Goal: Task Accomplishment & Management: Use online tool/utility

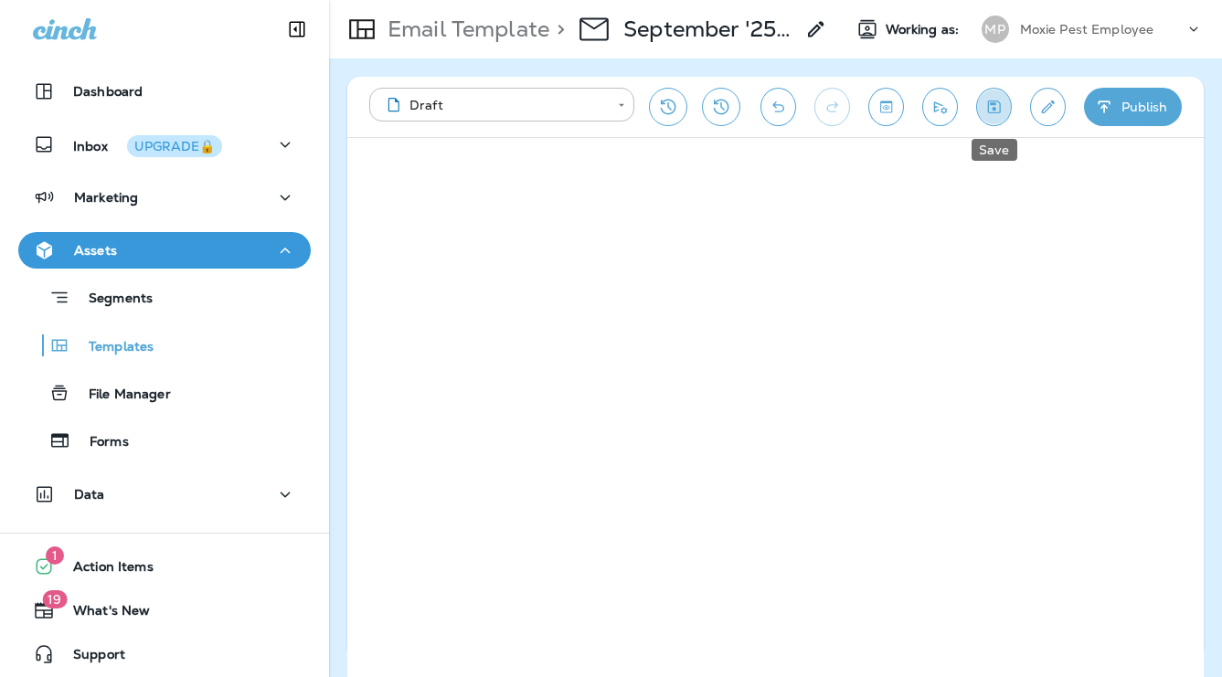
click at [1002, 103] on icon "Save" at bounding box center [994, 107] width 19 height 18
click at [995, 101] on icon "Save" at bounding box center [994, 107] width 13 height 13
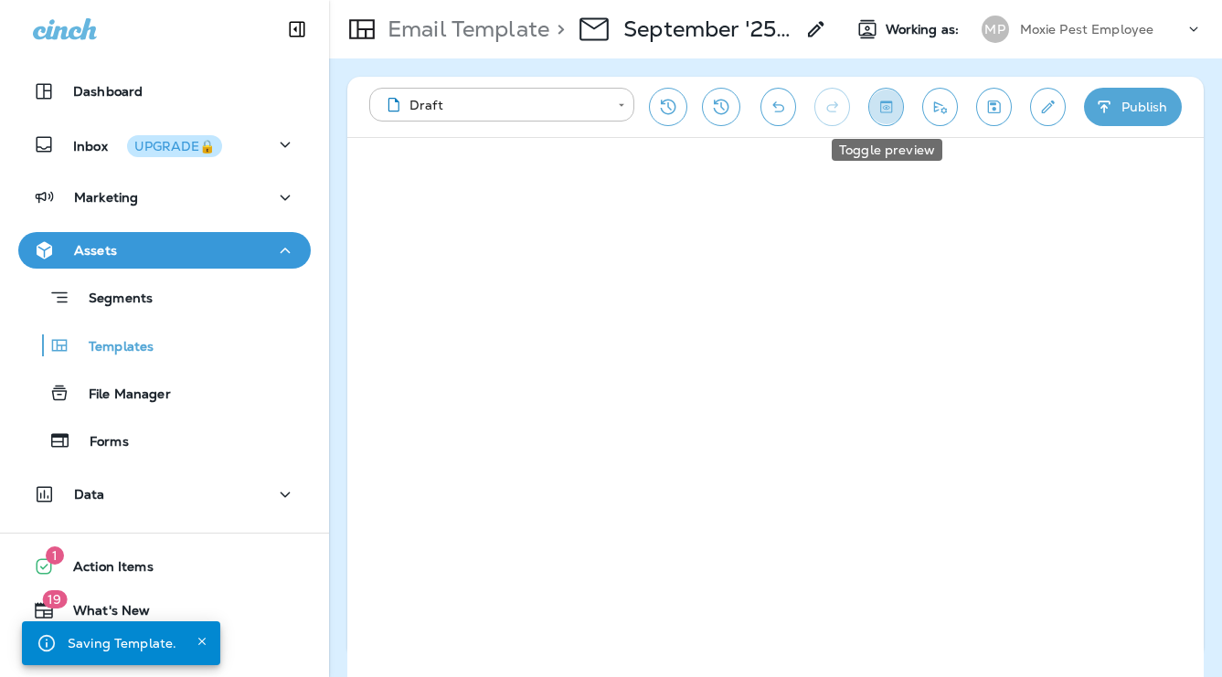
click at [889, 104] on icon "Toggle preview" at bounding box center [886, 107] width 19 height 18
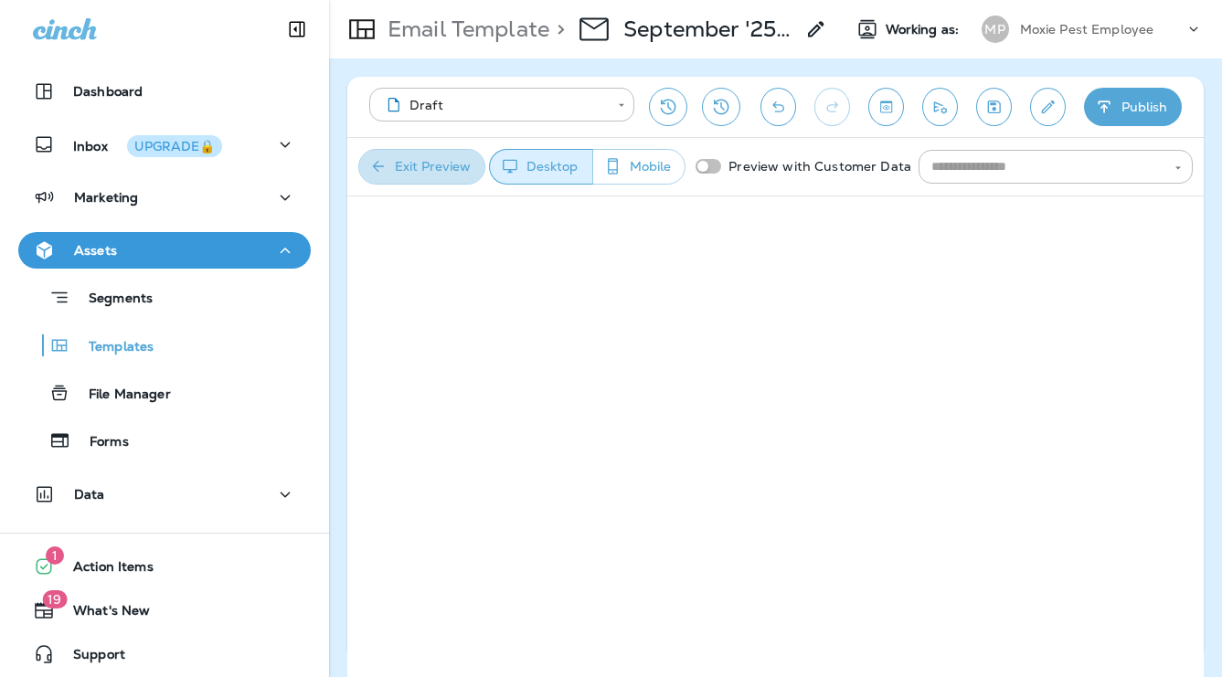
click at [416, 162] on button "Exit Preview" at bounding box center [421, 167] width 127 height 36
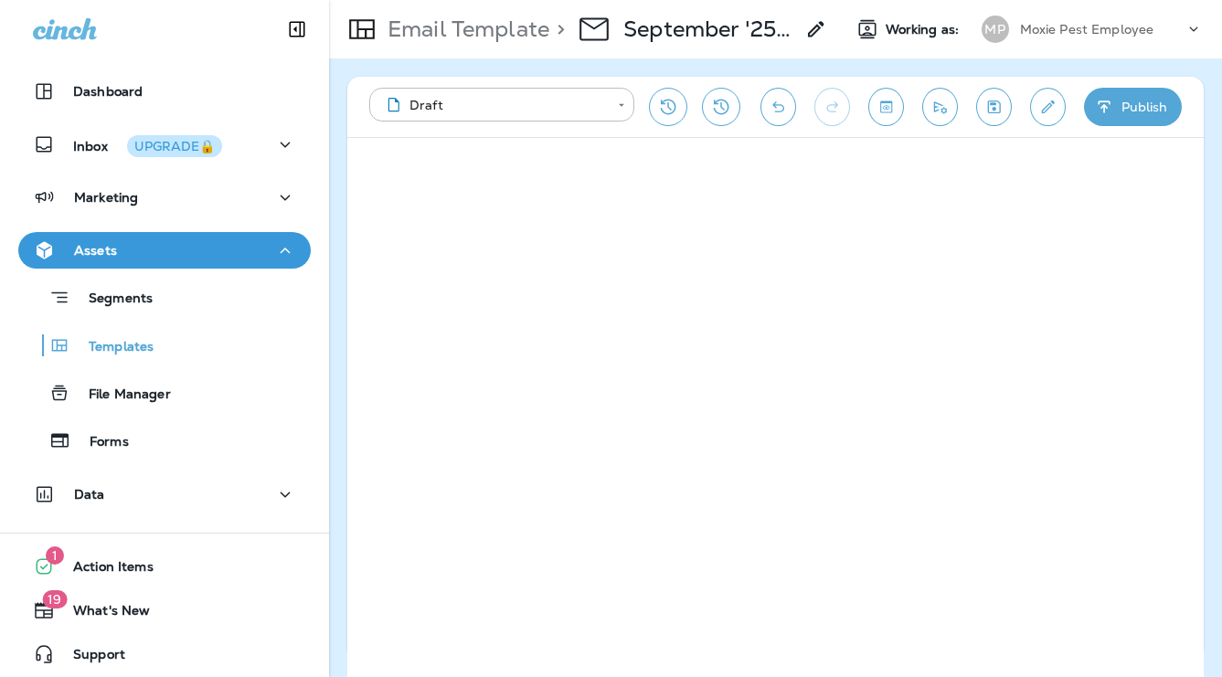
click at [996, 103] on icon "Save" at bounding box center [994, 107] width 13 height 13
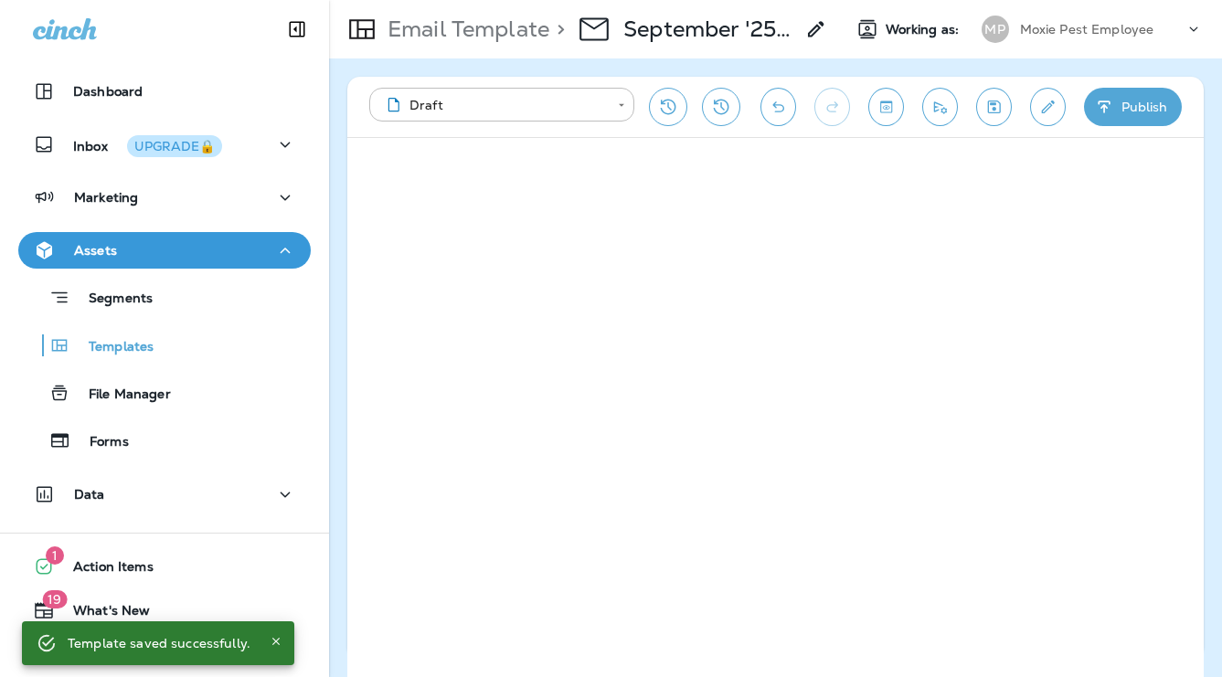
click at [998, 109] on icon "Save" at bounding box center [994, 107] width 19 height 18
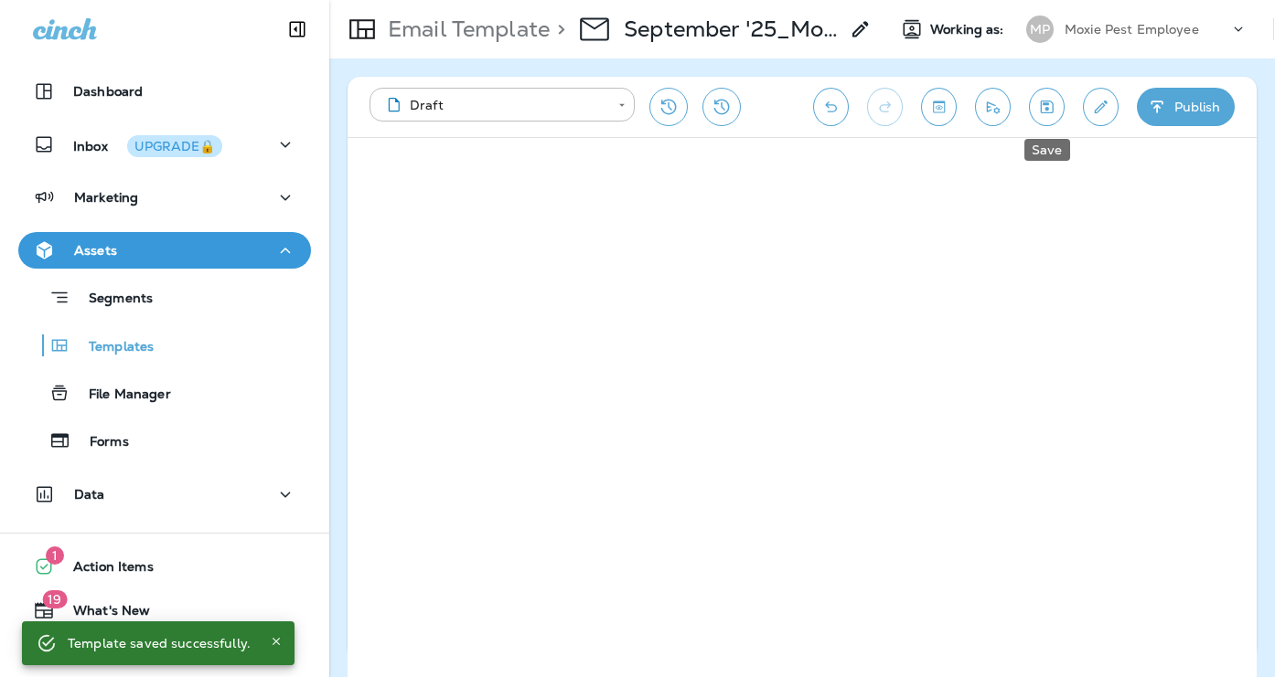
drag, startPoint x: 1047, startPoint y: 111, endPoint x: 999, endPoint y: 102, distance: 48.3
click at [1047, 111] on icon "Save" at bounding box center [1046, 107] width 19 height 18
click at [944, 105] on icon "Toggle preview" at bounding box center [939, 107] width 12 height 12
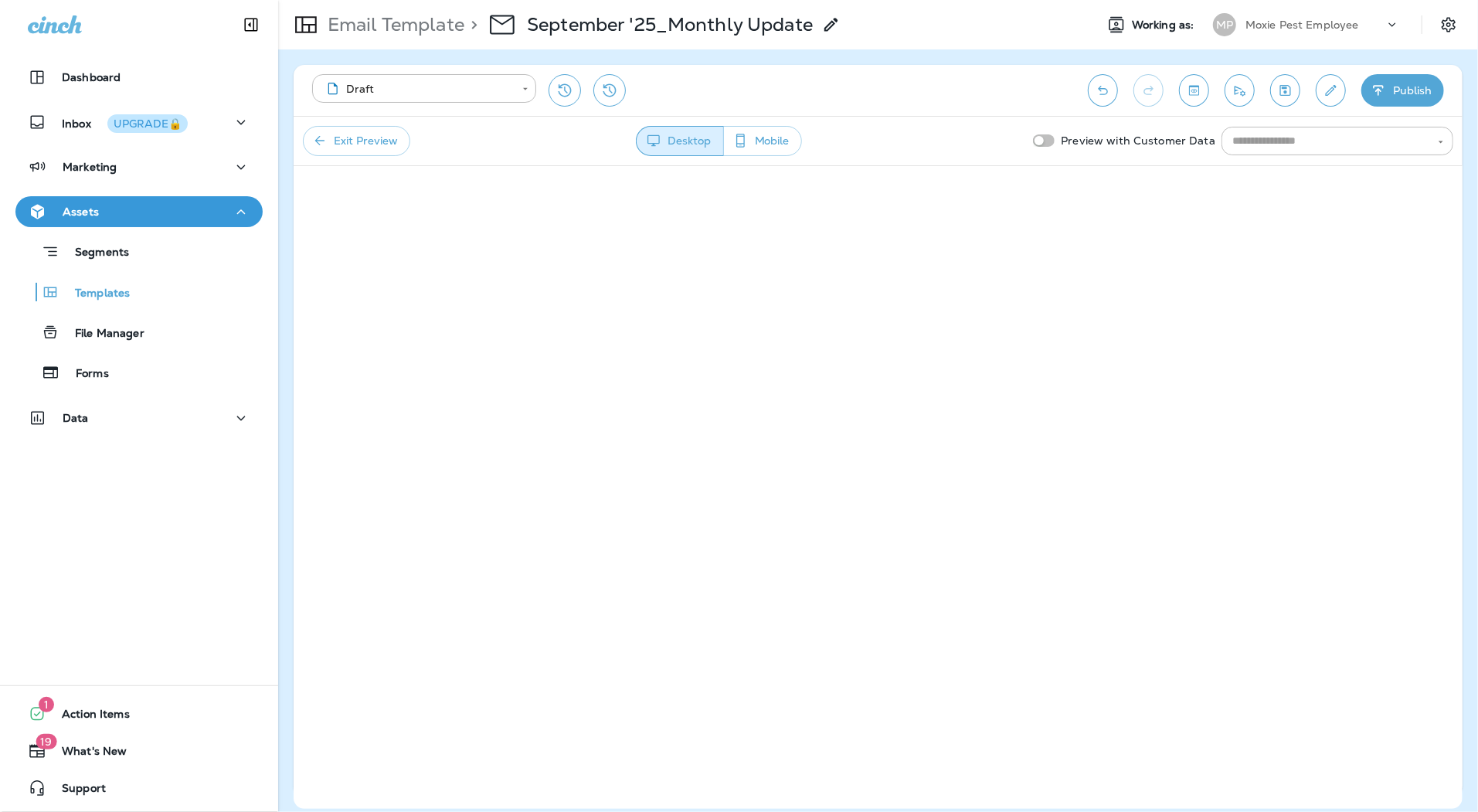
click at [361, 135] on button "Exit Preview" at bounding box center [356, 141] width 107 height 30
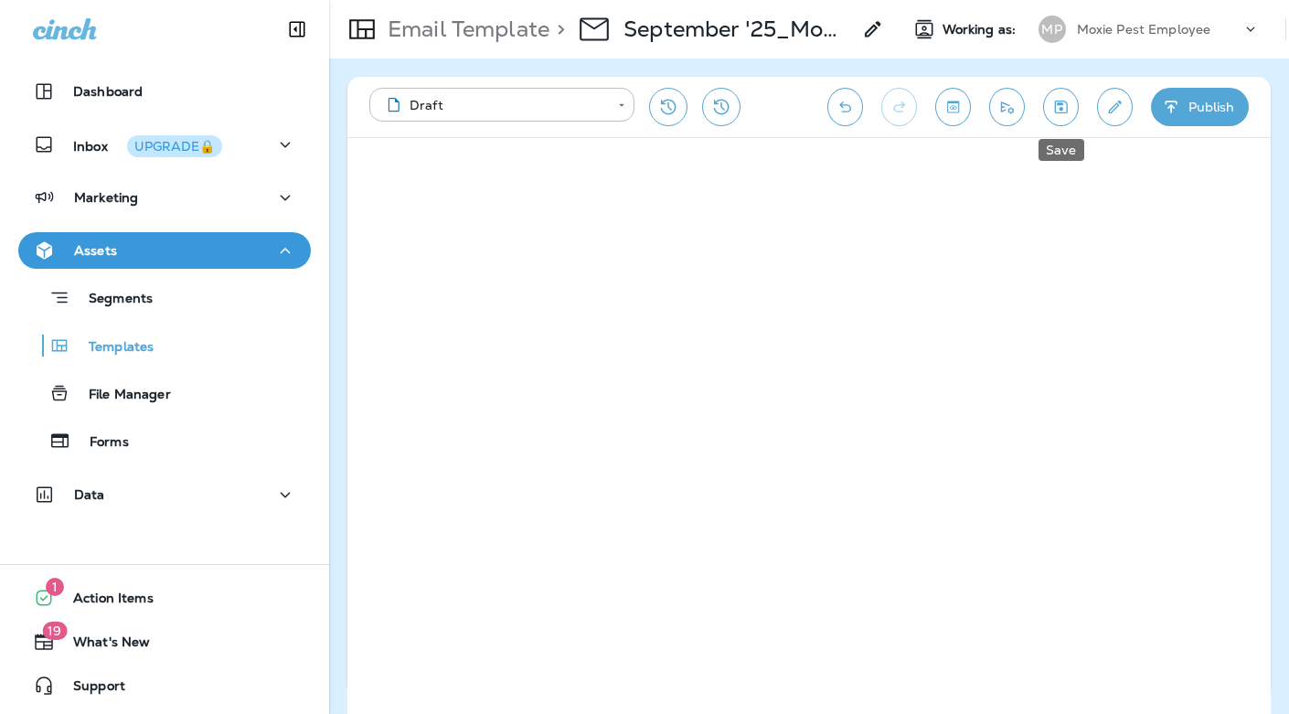
click at [1065, 100] on icon "Save" at bounding box center [1060, 107] width 19 height 18
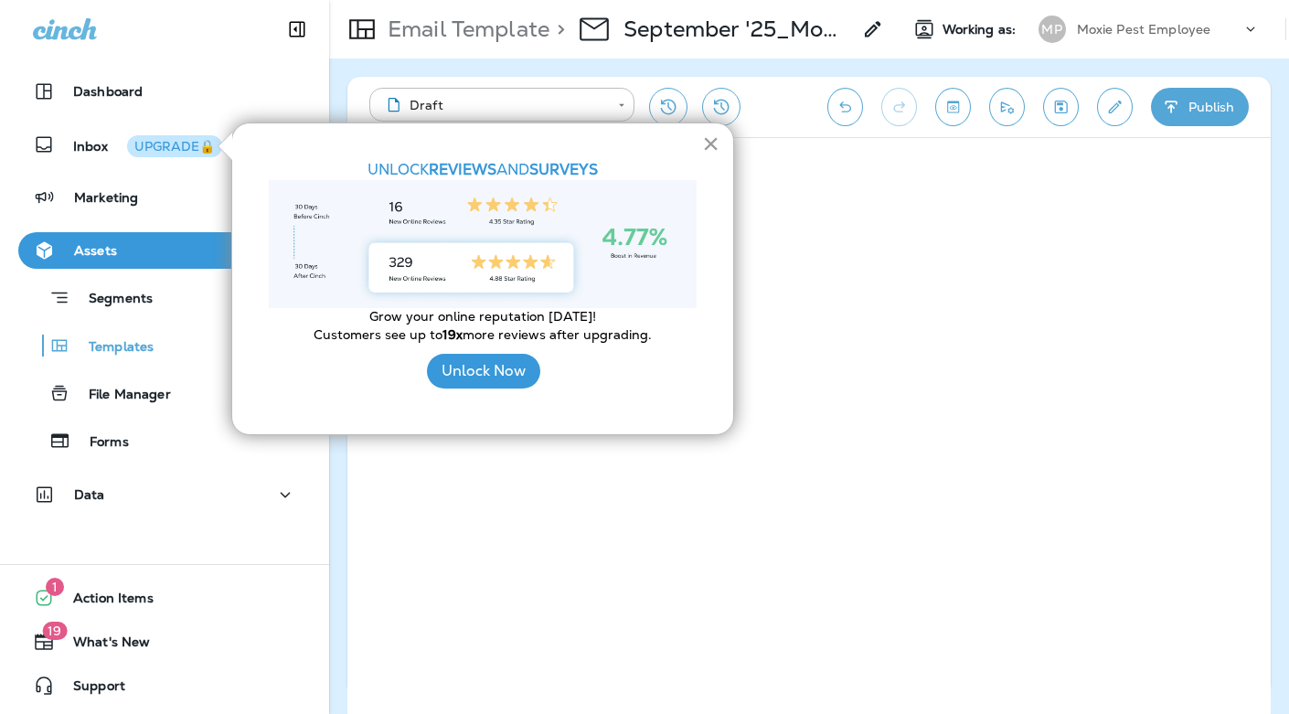
click at [709, 149] on button "×" at bounding box center [710, 143] width 17 height 29
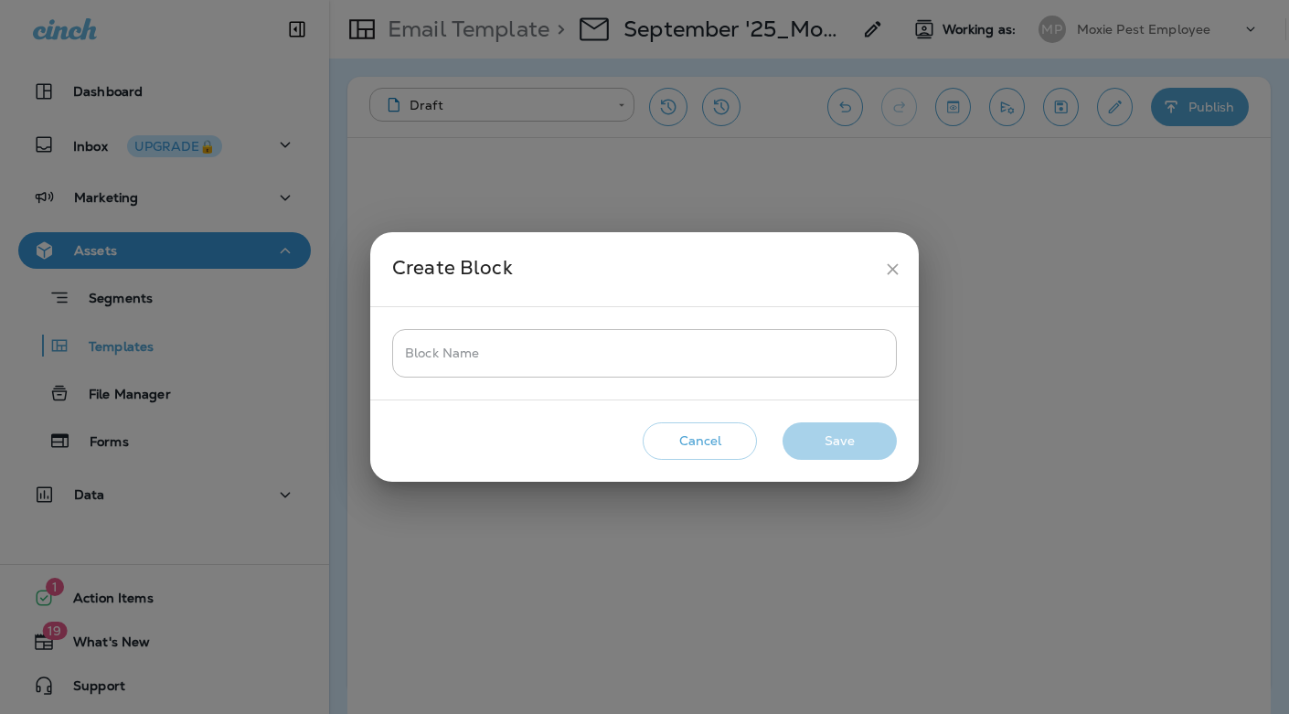
drag, startPoint x: 896, startPoint y: 270, endPoint x: 981, endPoint y: 204, distance: 107.5
click at [896, 270] on icon "close" at bounding box center [892, 269] width 19 height 19
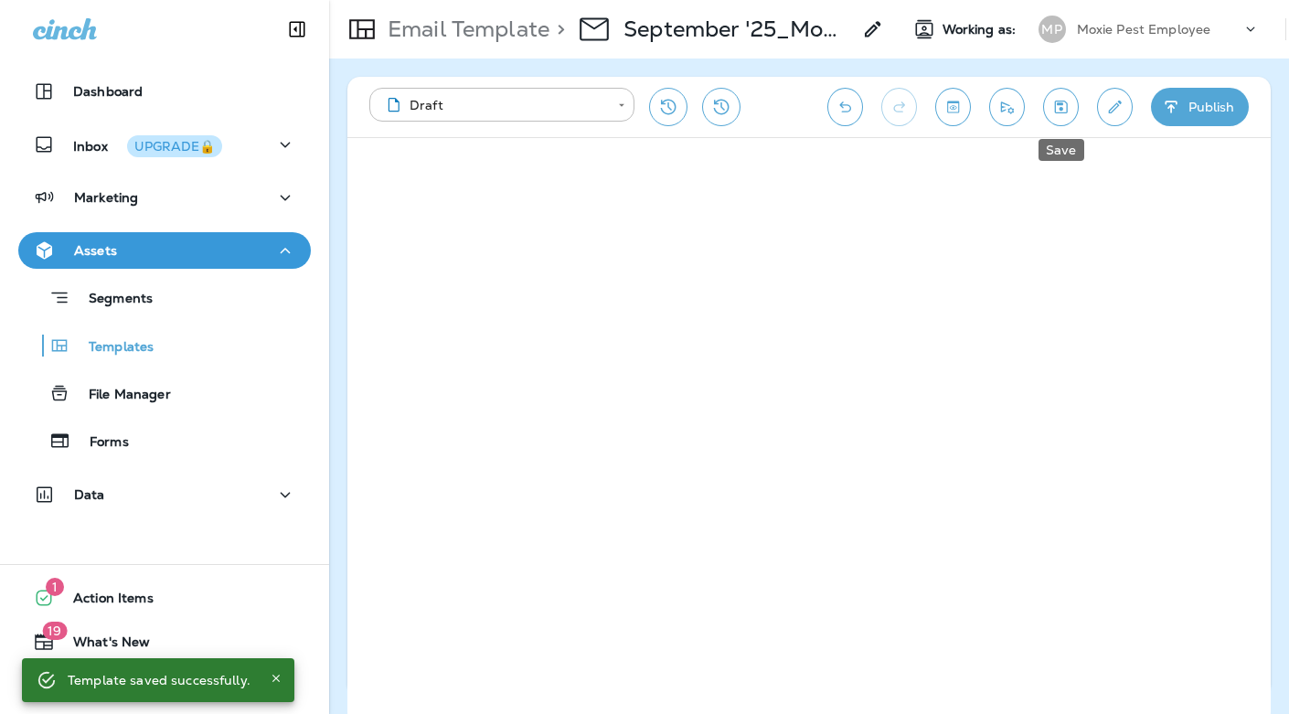
click at [1060, 106] on icon "Save" at bounding box center [1060, 107] width 19 height 18
click at [1013, 104] on icon "Send test email" at bounding box center [1007, 107] width 19 height 18
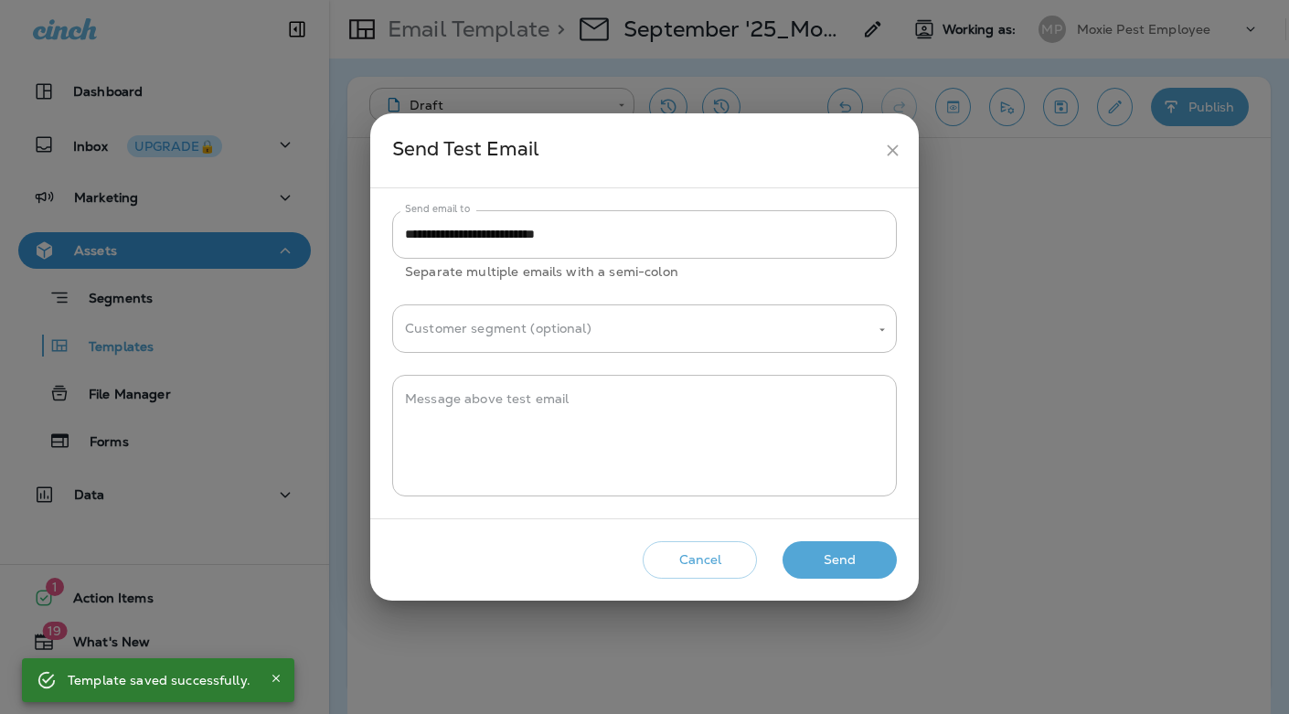
click at [848, 560] on button "Send" at bounding box center [840, 559] width 114 height 37
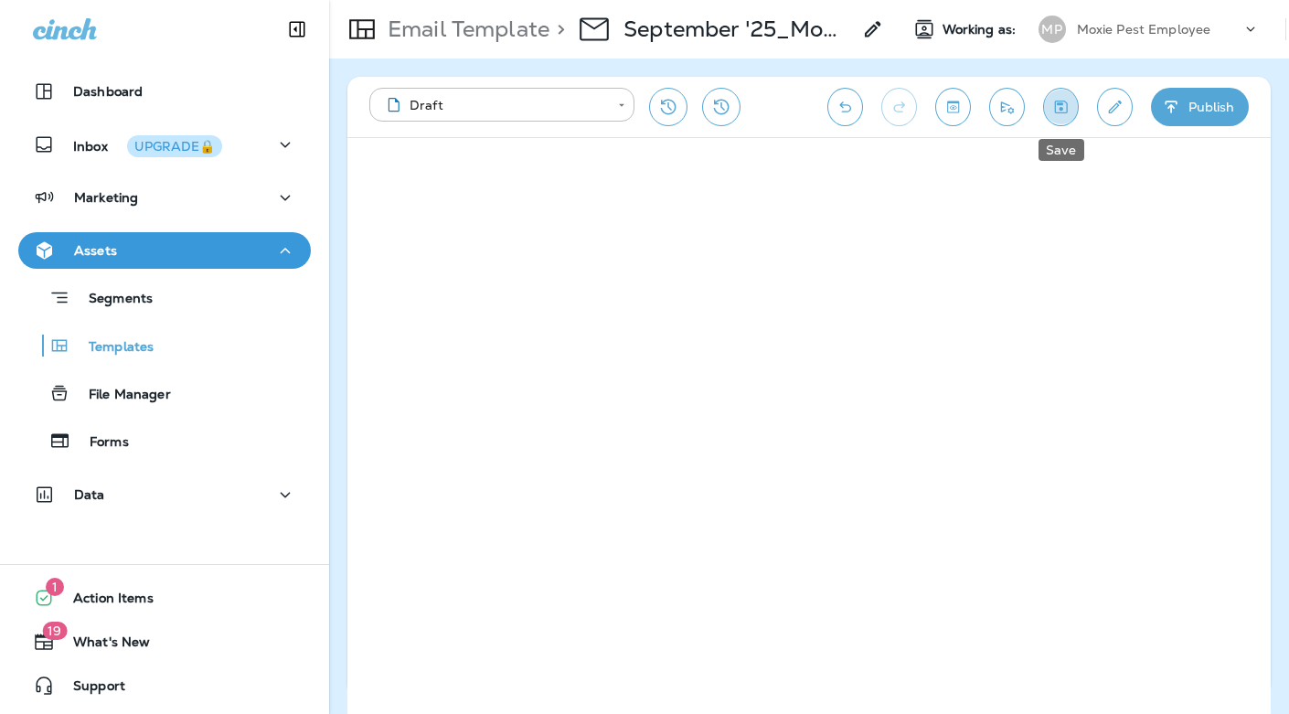
click at [1063, 102] on icon "Save" at bounding box center [1060, 107] width 19 height 18
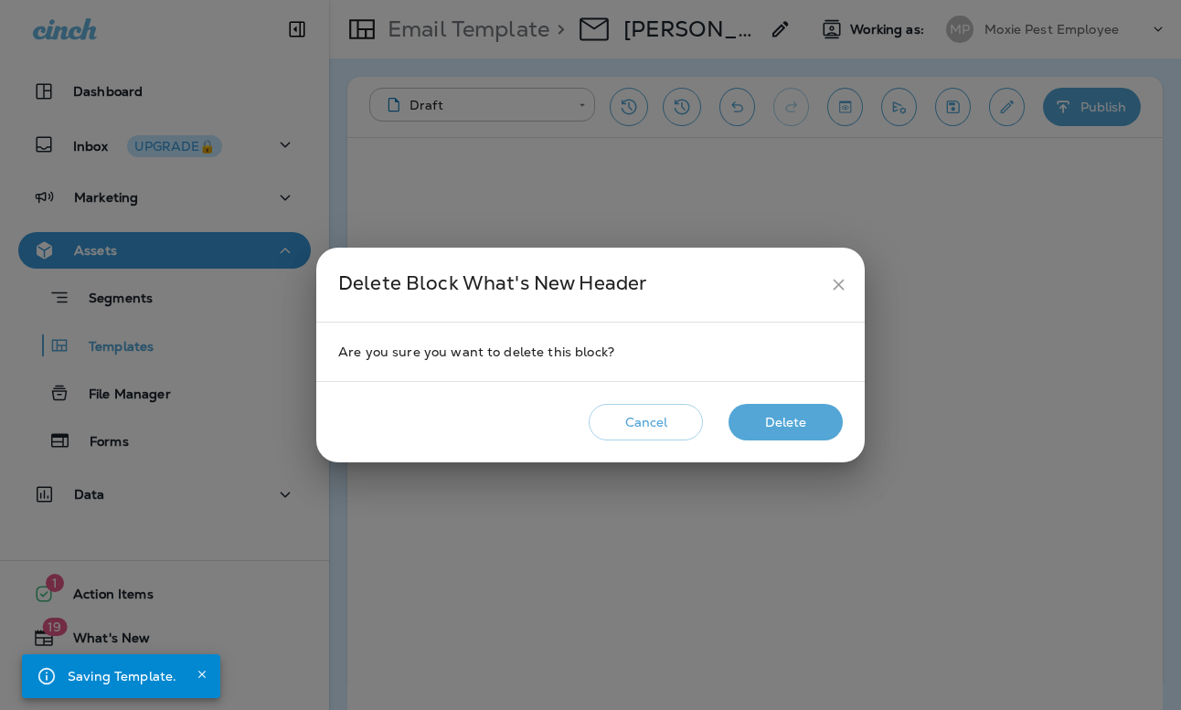
click at [806, 413] on button "Delete" at bounding box center [786, 422] width 114 height 37
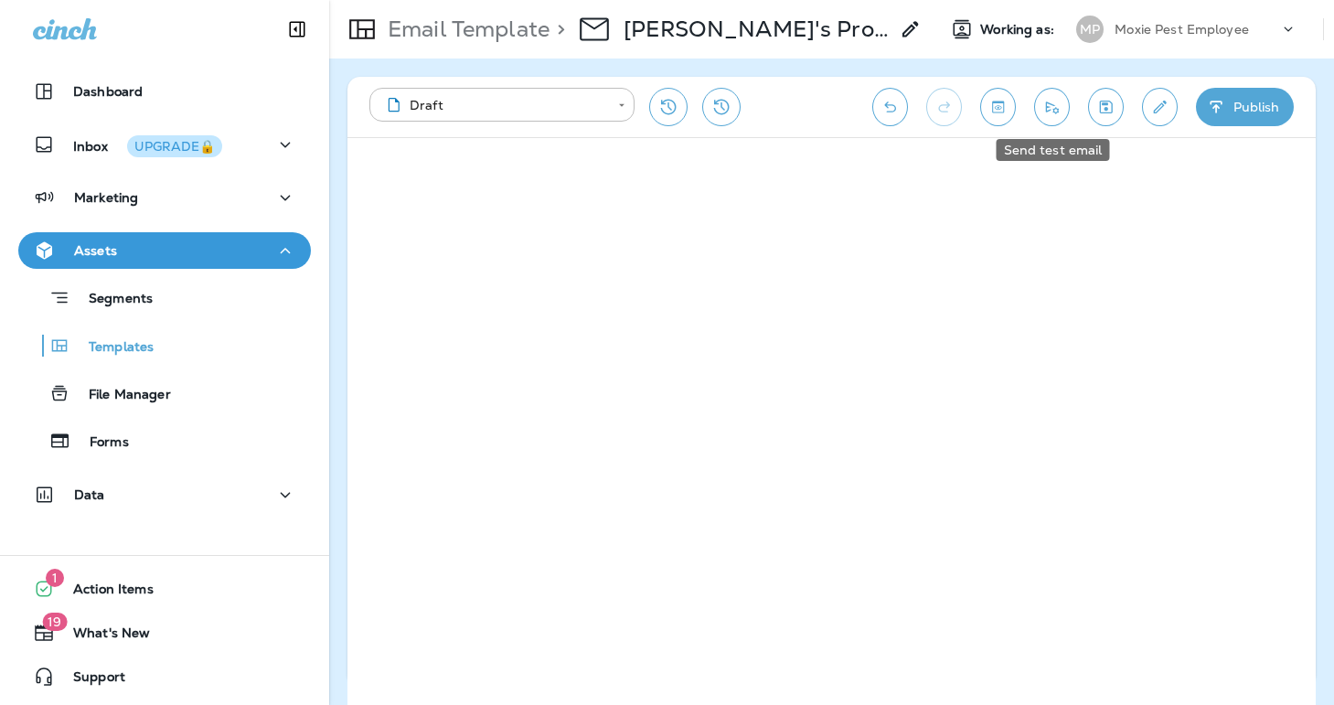
click at [1048, 101] on icon "Send test email" at bounding box center [1051, 107] width 19 height 18
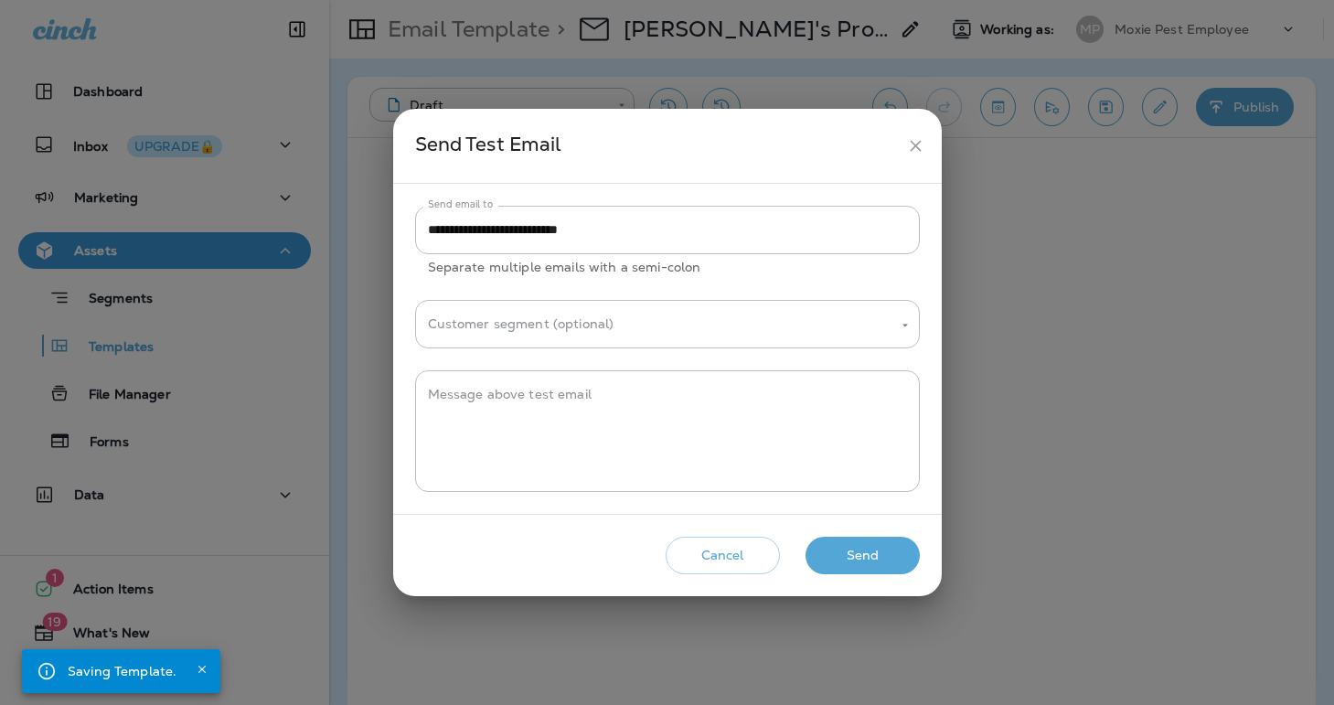
click at [863, 555] on button "Send" at bounding box center [862, 555] width 114 height 37
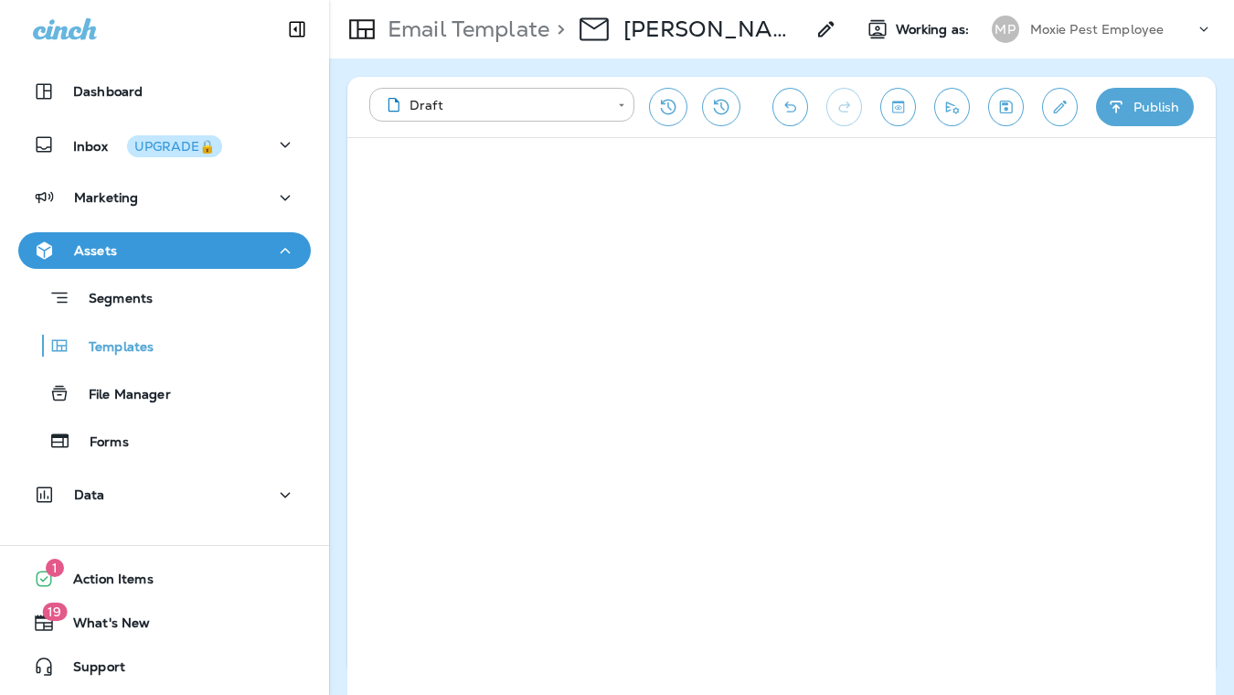
click at [1178, 52] on div "Email Template > Dirk's Promotion Email Working as: MP Moxie Pest Employee" at bounding box center [781, 29] width 905 height 59
click at [1006, 109] on icon "Save" at bounding box center [1006, 107] width 13 height 13
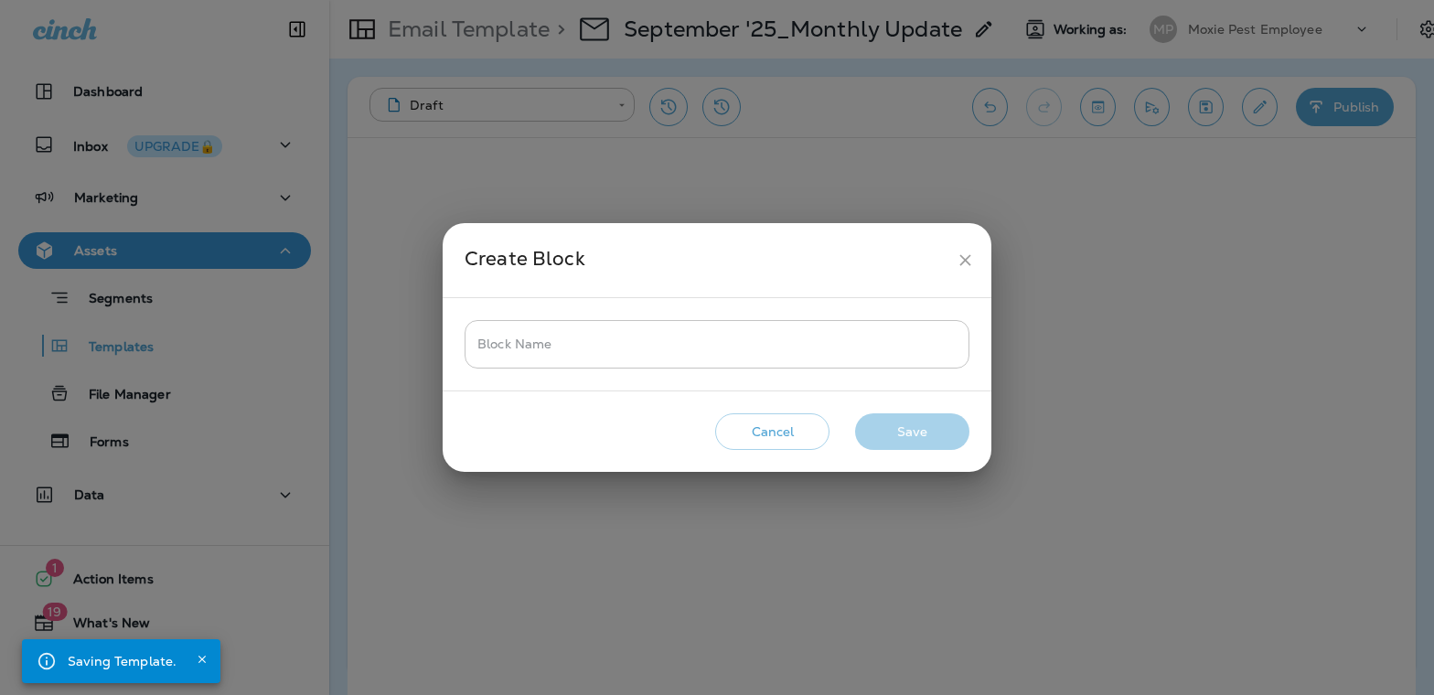
click at [622, 357] on input "Block Name" at bounding box center [716, 344] width 505 height 48
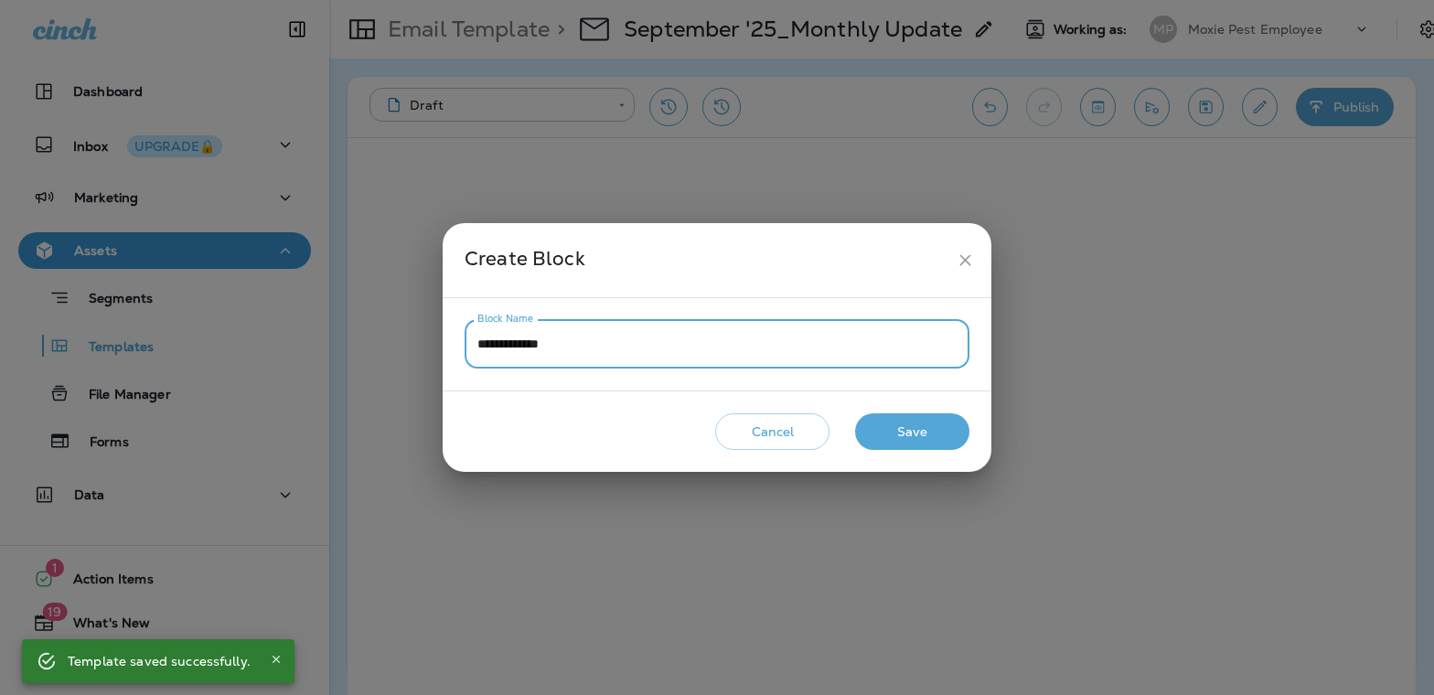
type input "**********"
click at [903, 431] on button "Save" at bounding box center [912, 431] width 114 height 37
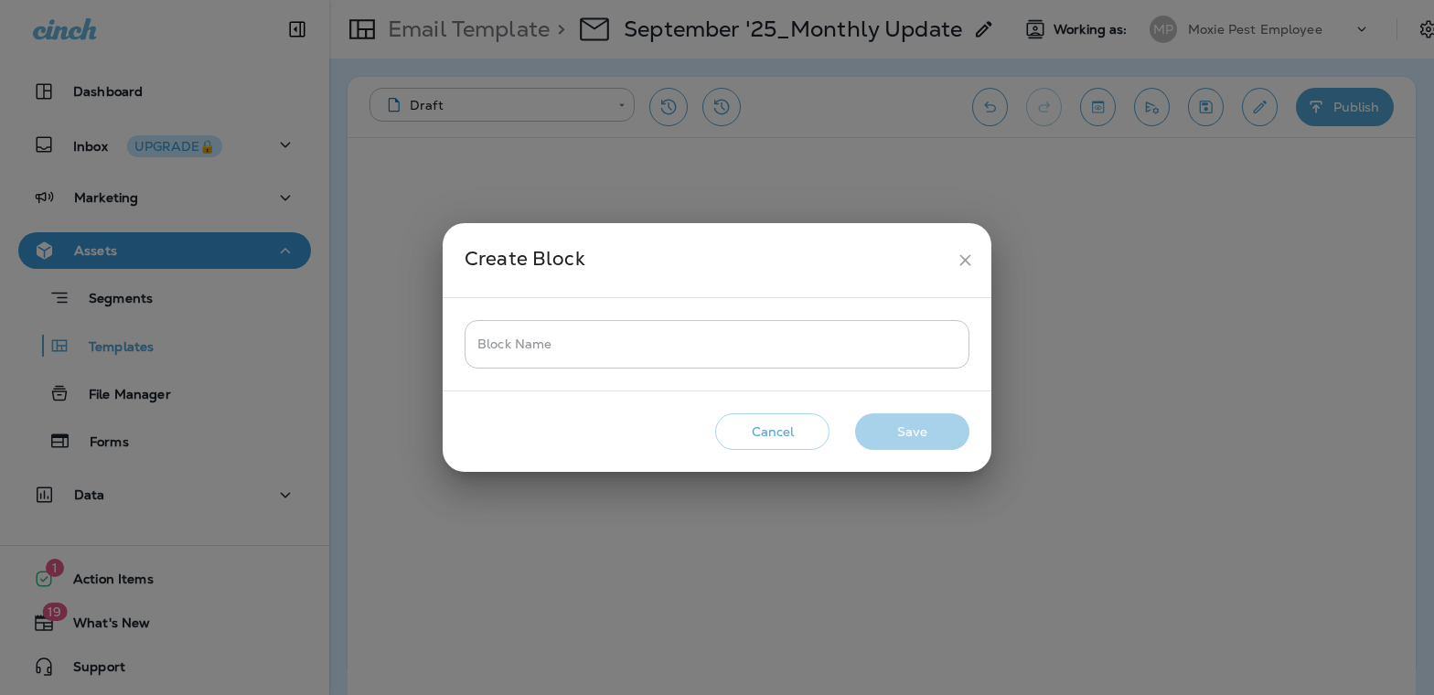
click at [526, 346] on input "Block Name" at bounding box center [716, 344] width 505 height 48
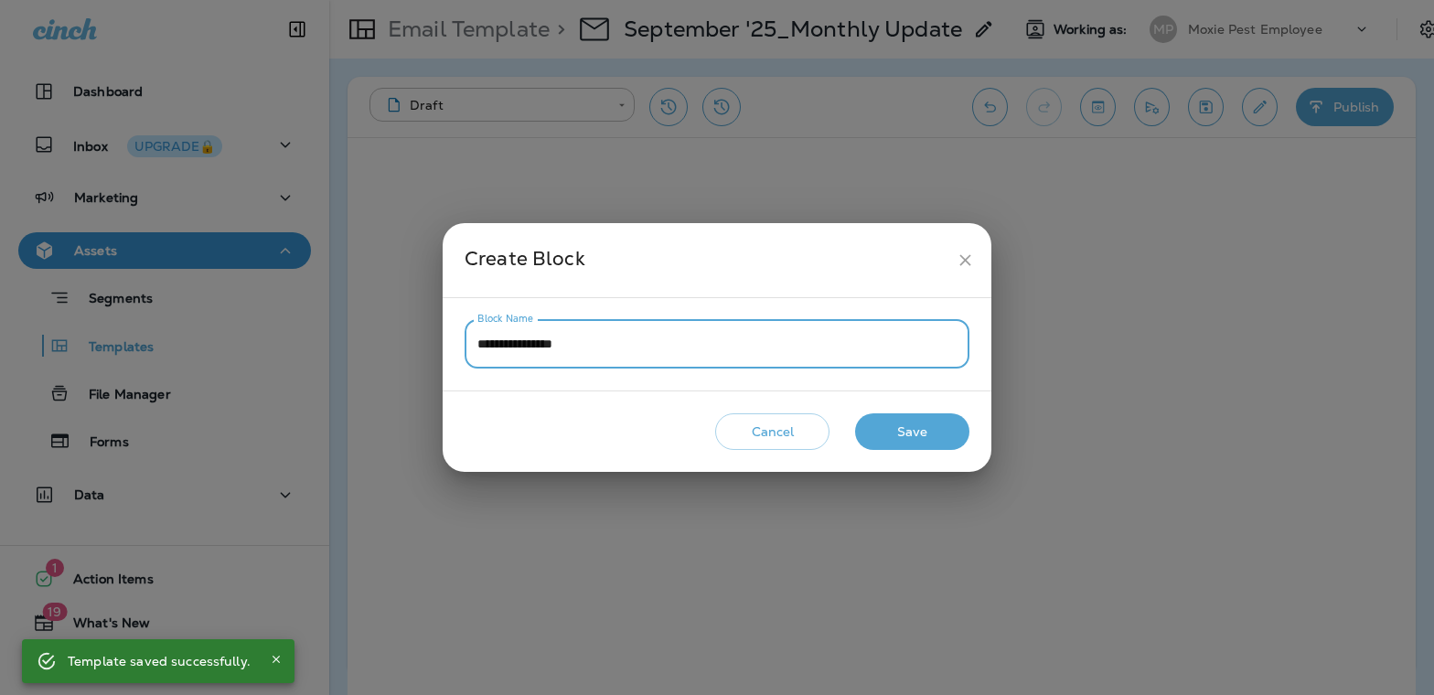
type input "**********"
click at [927, 432] on button "Save" at bounding box center [912, 431] width 114 height 37
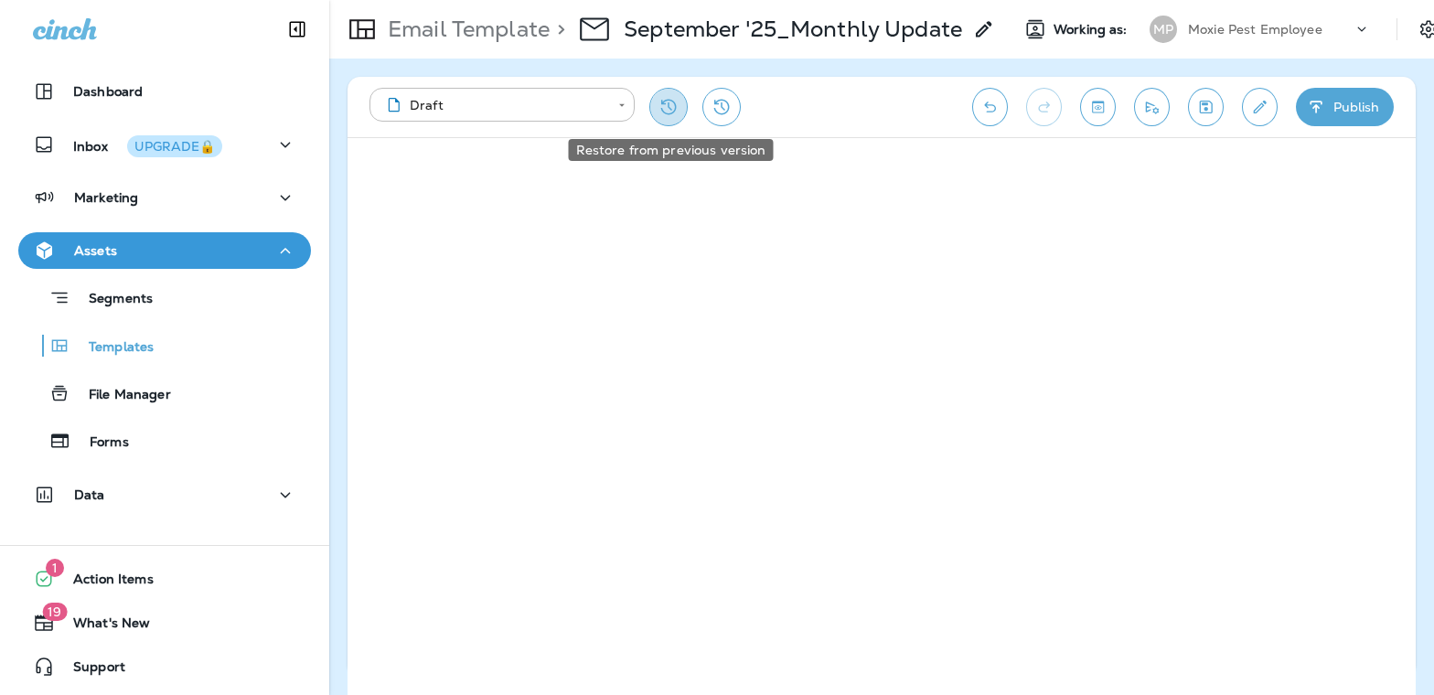
click at [670, 106] on icon "Restore from previous version" at bounding box center [668, 107] width 22 height 22
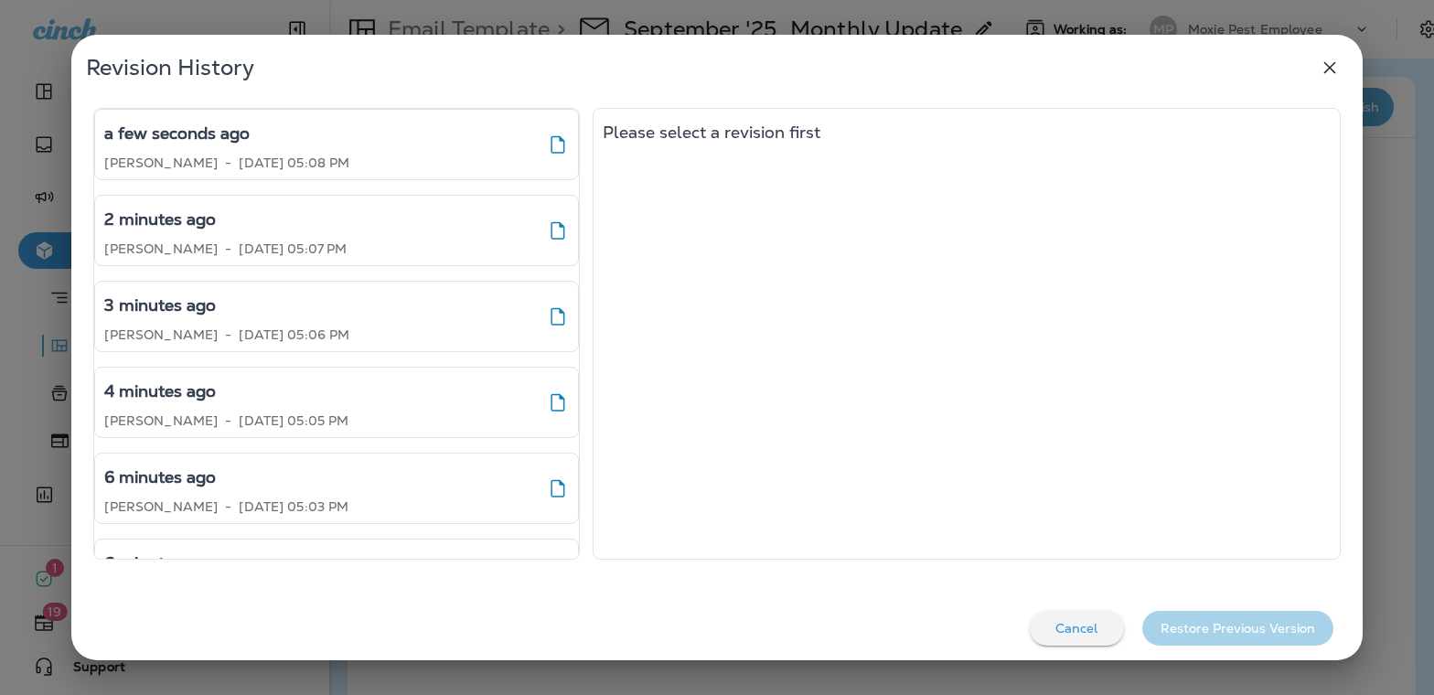
click at [1233, 69] on icon "button" at bounding box center [1329, 68] width 22 height 22
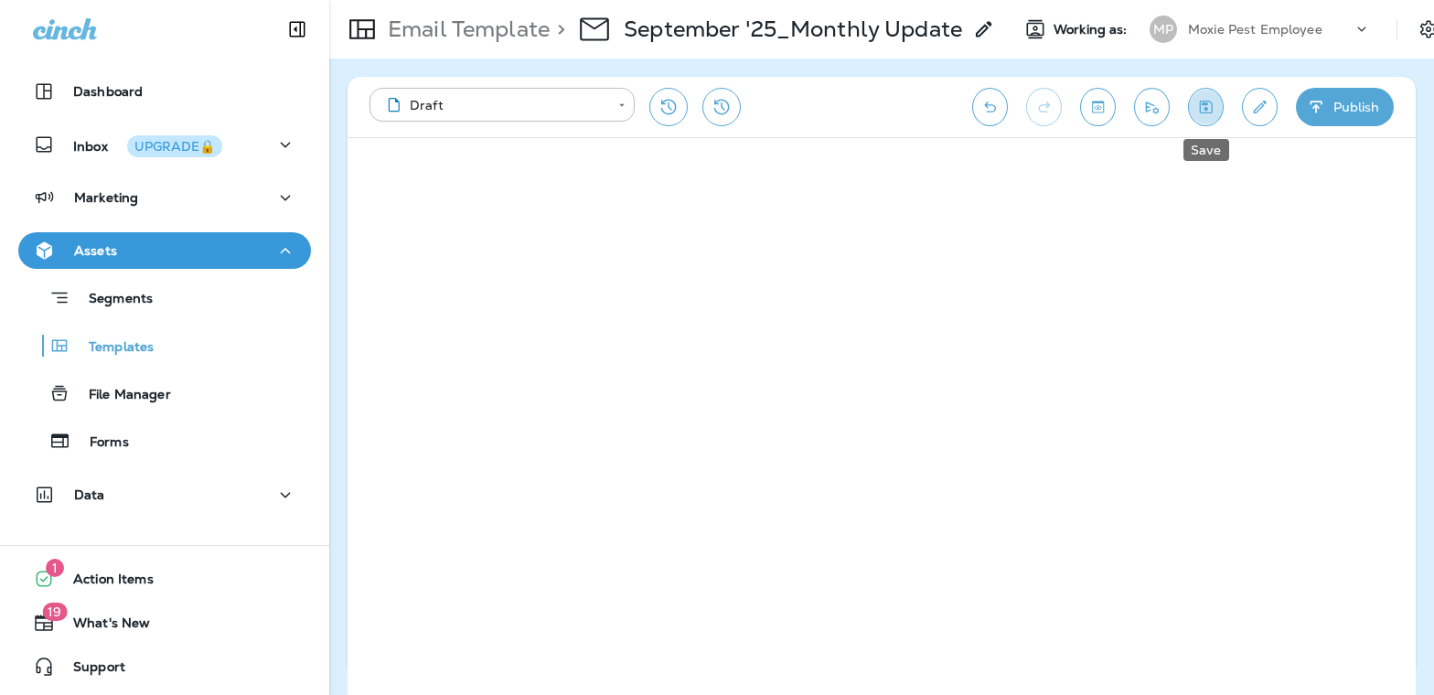
click at [1209, 104] on icon "Save" at bounding box center [1205, 107] width 19 height 18
click at [1147, 103] on icon "Send test email" at bounding box center [1151, 107] width 19 height 18
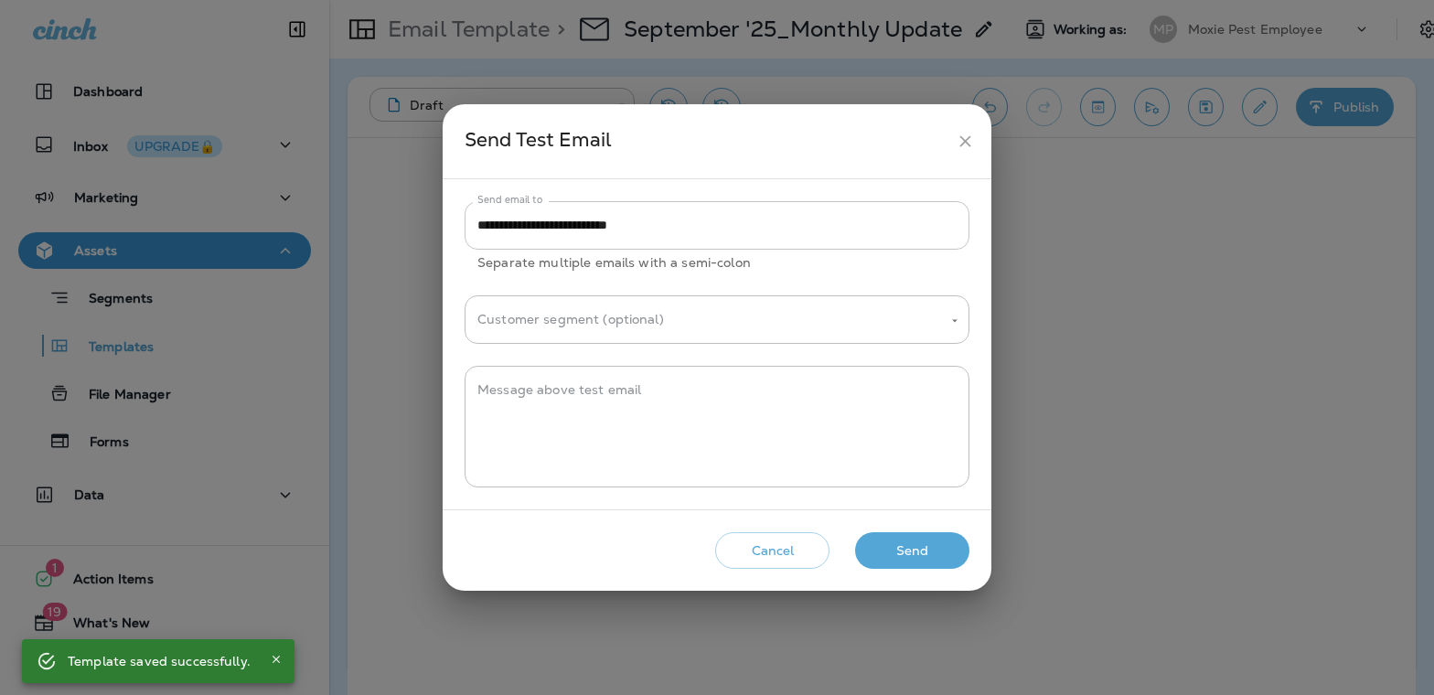
click at [715, 229] on input "**********" at bounding box center [716, 225] width 505 height 48
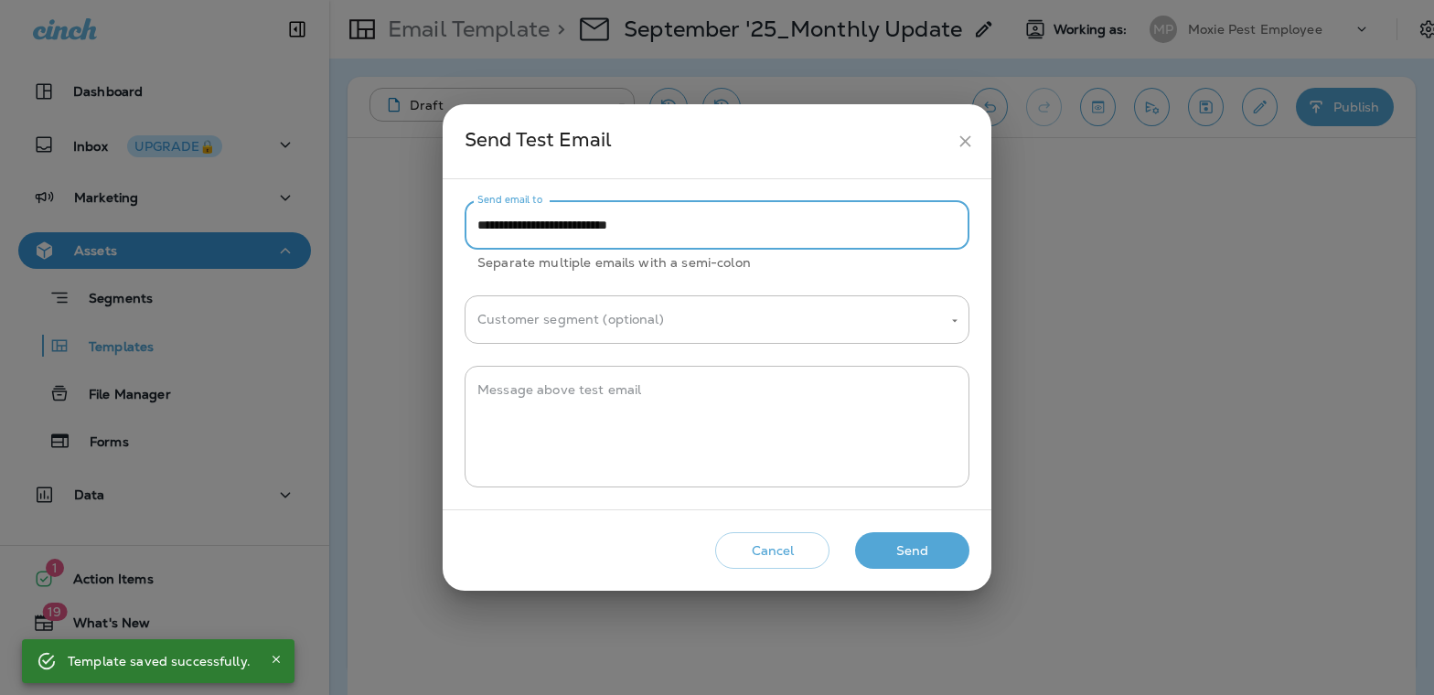
click at [715, 229] on input "**********" at bounding box center [716, 225] width 505 height 48
click at [734, 227] on input "**********" at bounding box center [716, 225] width 505 height 48
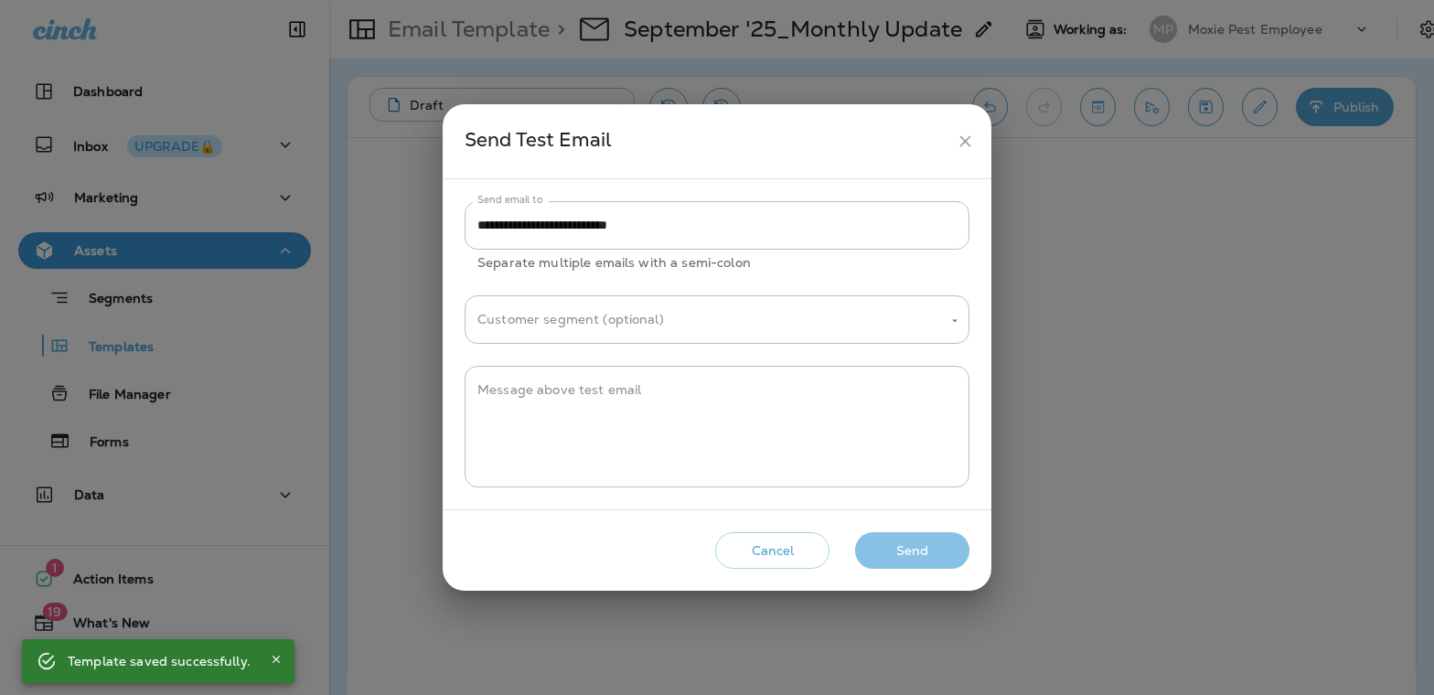
click at [900, 547] on button "Send" at bounding box center [912, 550] width 114 height 37
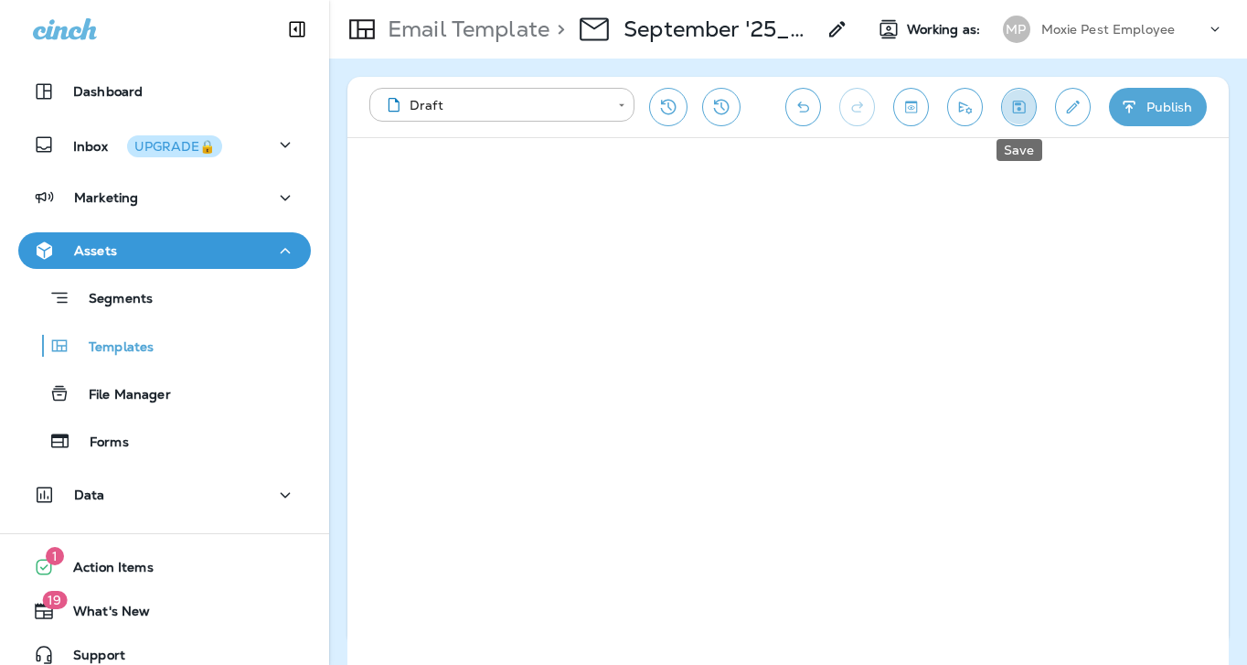
click at [1023, 106] on icon "Save" at bounding box center [1018, 107] width 19 height 18
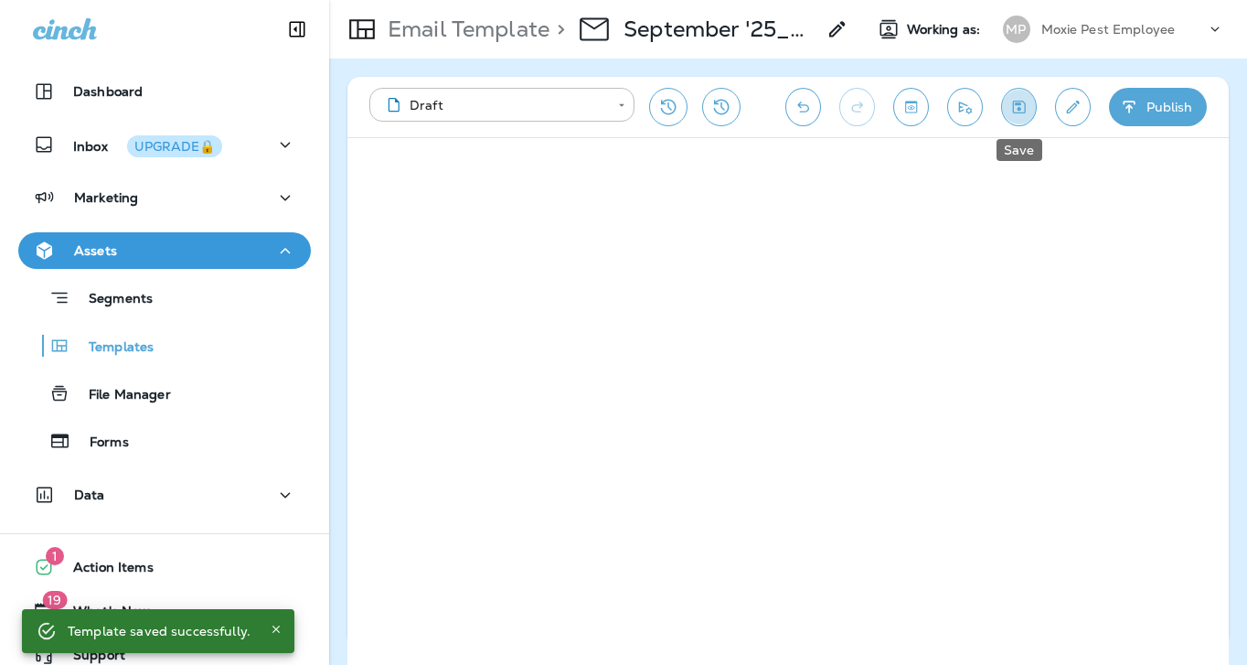
click at [1014, 101] on icon "Save" at bounding box center [1018, 107] width 19 height 18
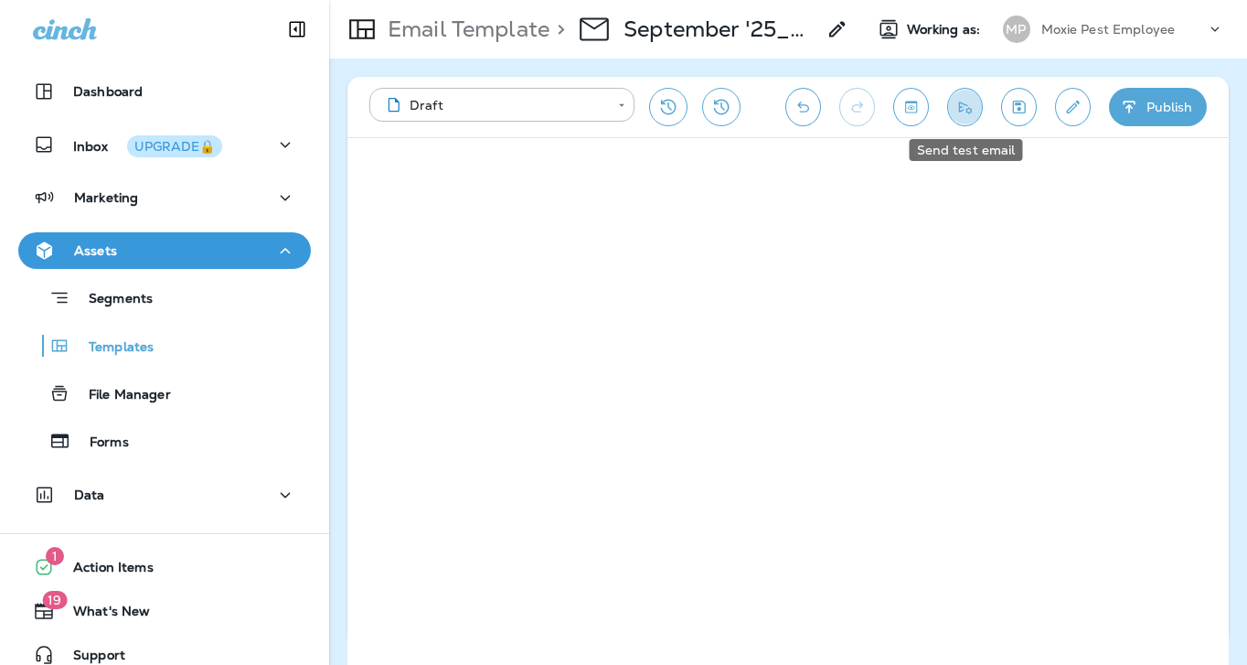
click at [966, 101] on icon "Send test email" at bounding box center [964, 107] width 19 height 18
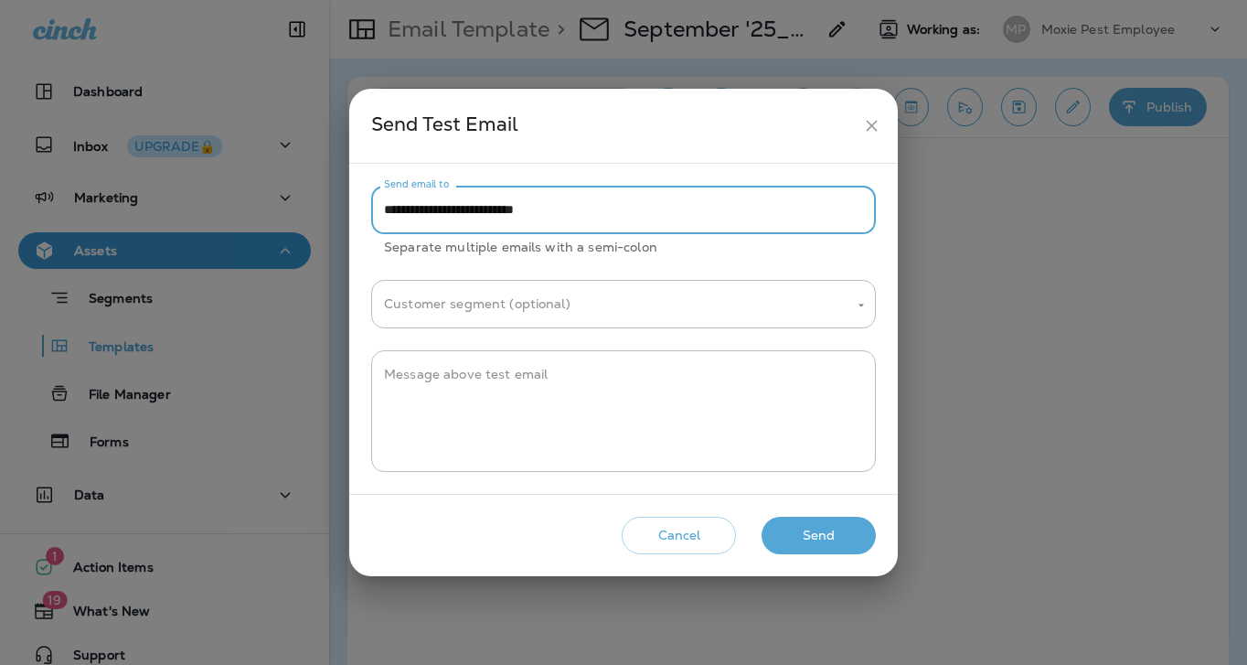
drag, startPoint x: 437, startPoint y: 209, endPoint x: 373, endPoint y: 208, distance: 64.0
click at [373, 208] on input "**********" at bounding box center [623, 210] width 505 height 48
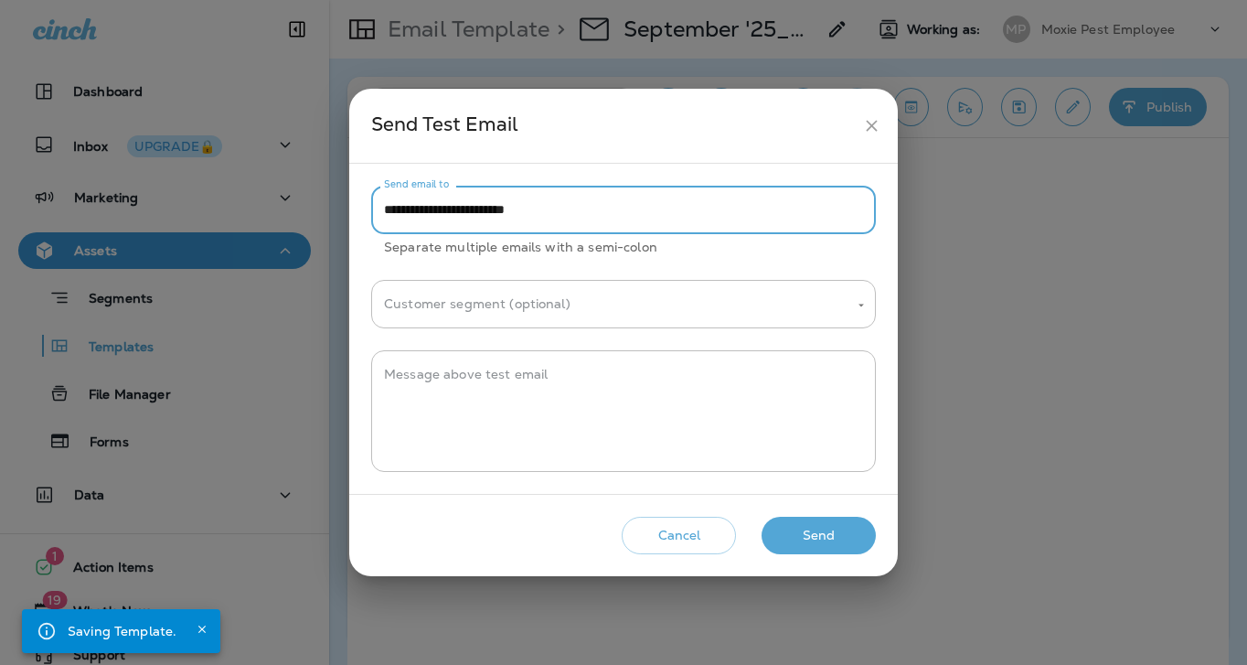
type input "**********"
click at [814, 528] on button "Send" at bounding box center [819, 535] width 114 height 37
